Goal: Transaction & Acquisition: Purchase product/service

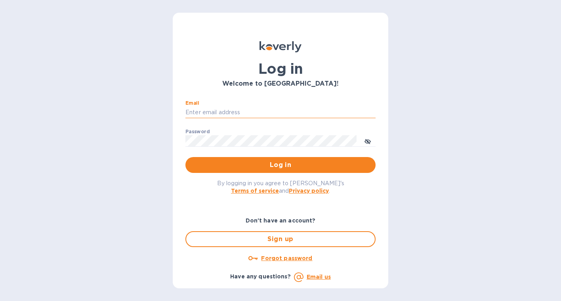
click at [224, 108] on input "Email" at bounding box center [280, 113] width 190 height 12
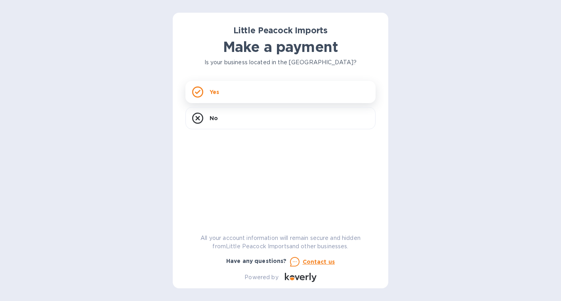
click at [218, 86] on div "Yes" at bounding box center [280, 92] width 190 height 22
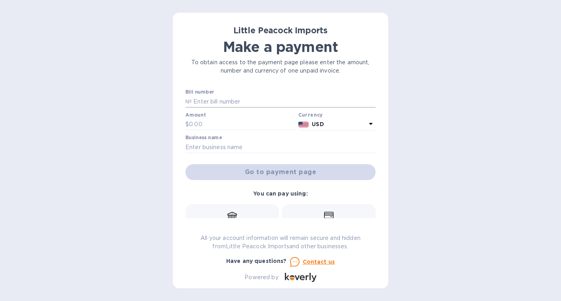
click at [225, 101] on input "text" at bounding box center [284, 102] width 184 height 12
paste input "LP2507187"
type input "LP2507187"
click at [203, 124] on input "text" at bounding box center [242, 124] width 106 height 12
type input "1,048"
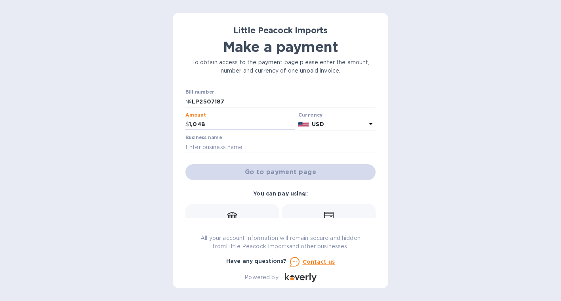
click at [200, 145] on input "text" at bounding box center [280, 147] width 190 height 12
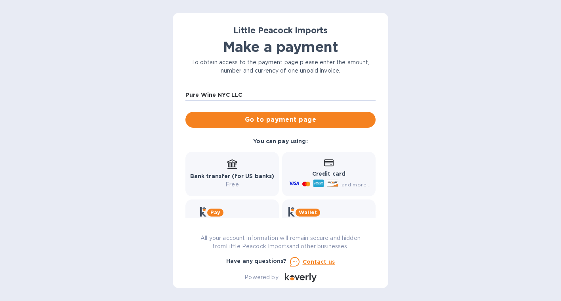
scroll to position [49, 0]
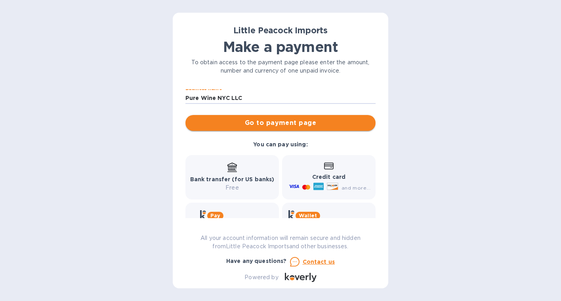
type input "Pure Wine NYC LLC"
click at [262, 124] on span "Go to payment page" at bounding box center [281, 123] width 178 height 10
